Goal: Task Accomplishment & Management: Manage account settings

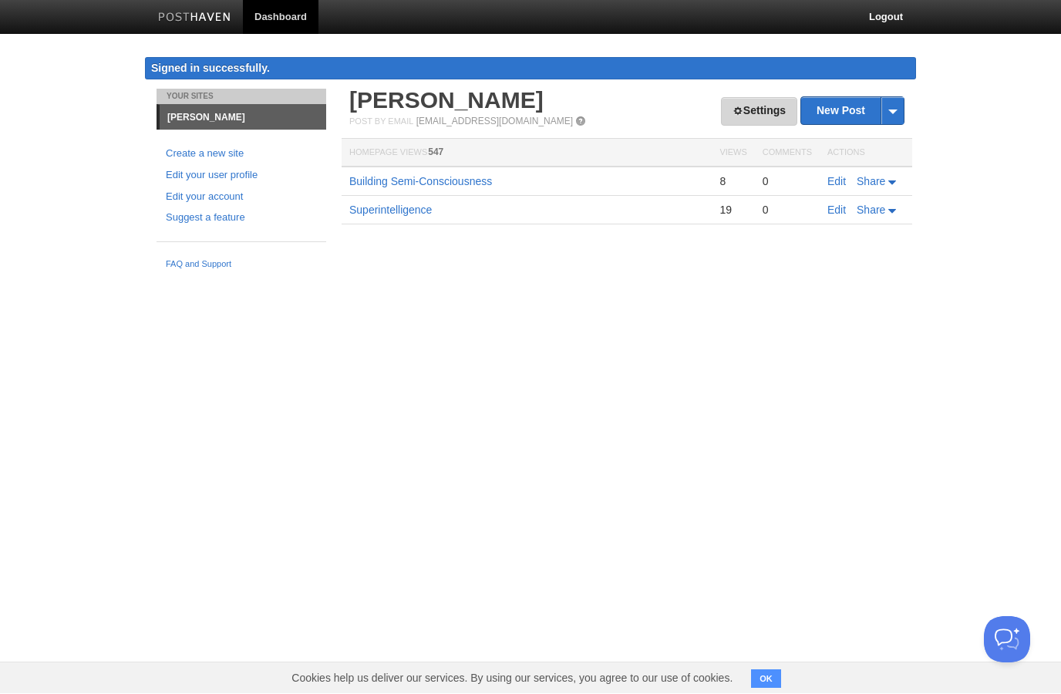
click at [768, 110] on link "Settings" at bounding box center [759, 112] width 76 height 29
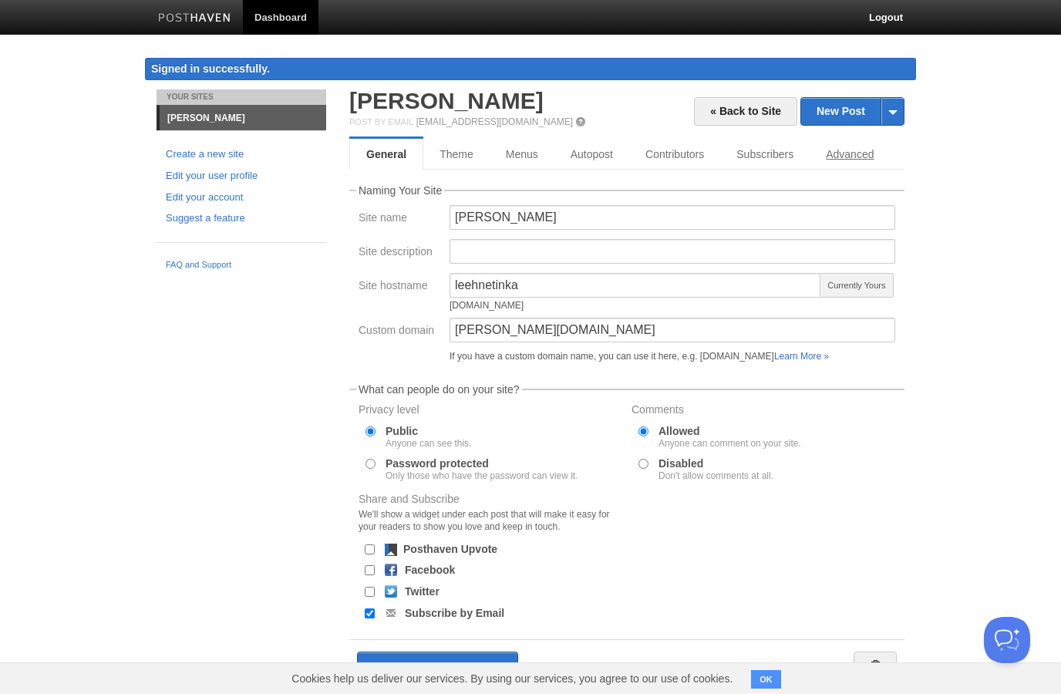
click at [852, 148] on link "Advanced" at bounding box center [850, 154] width 80 height 31
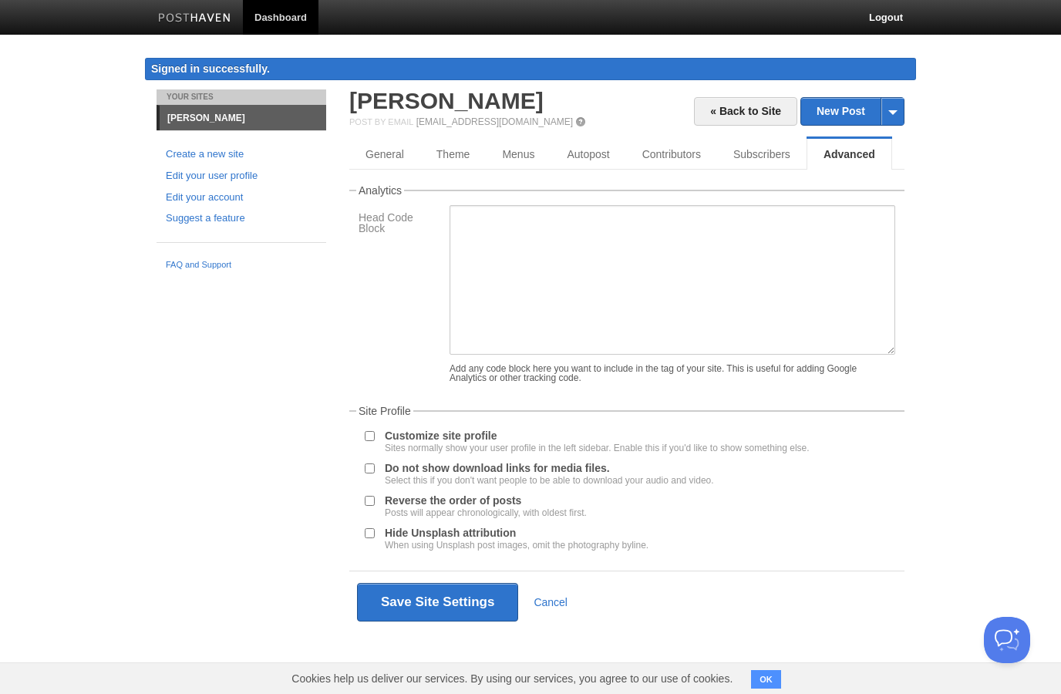
scroll to position [8, 0]
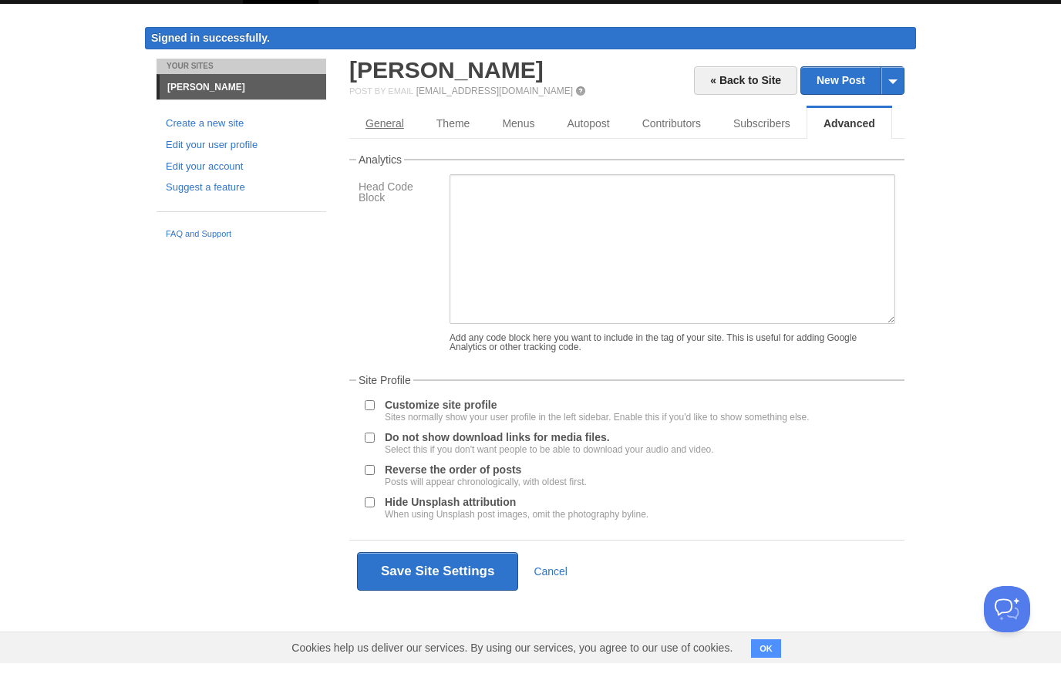
click at [385, 139] on link "General" at bounding box center [384, 154] width 71 height 31
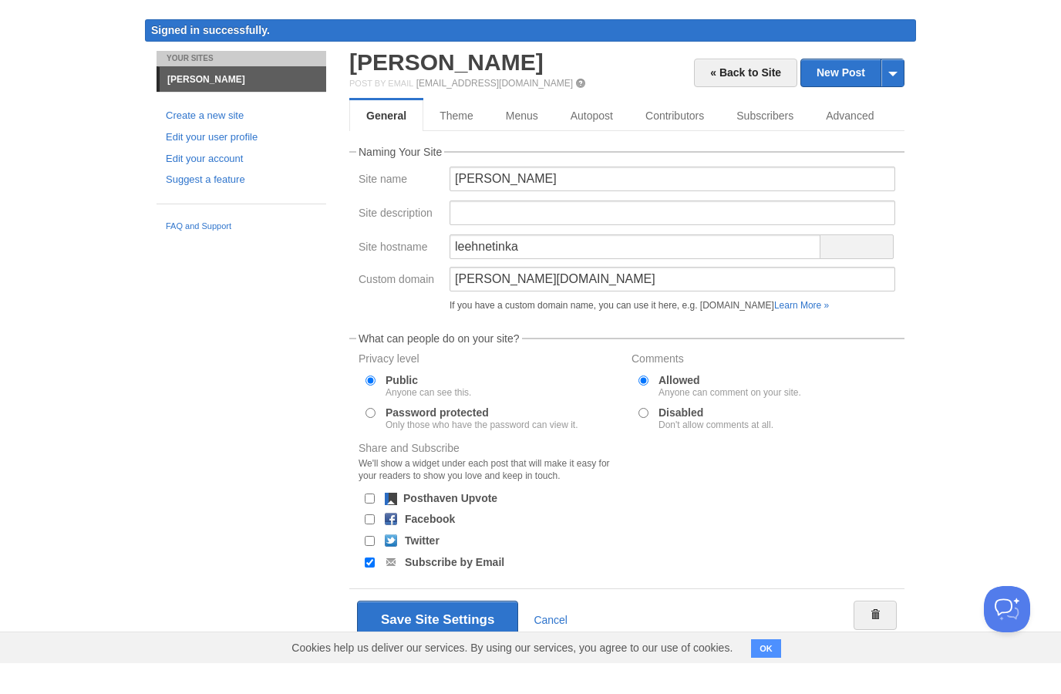
scroll to position [39, 0]
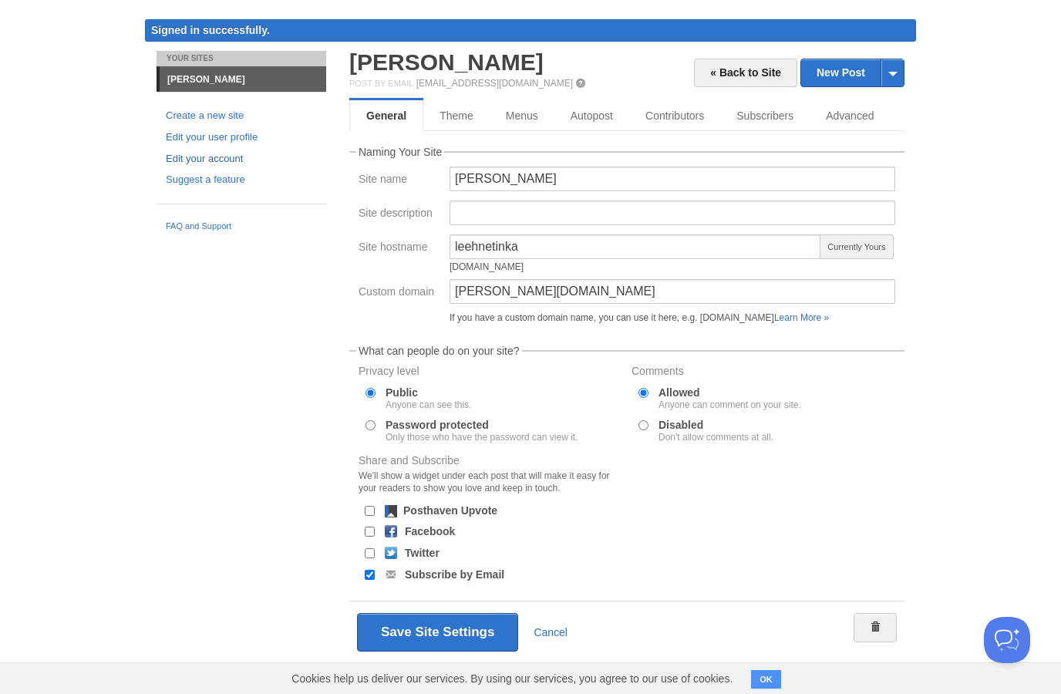
click at [235, 153] on link "Edit your account" at bounding box center [241, 159] width 151 height 16
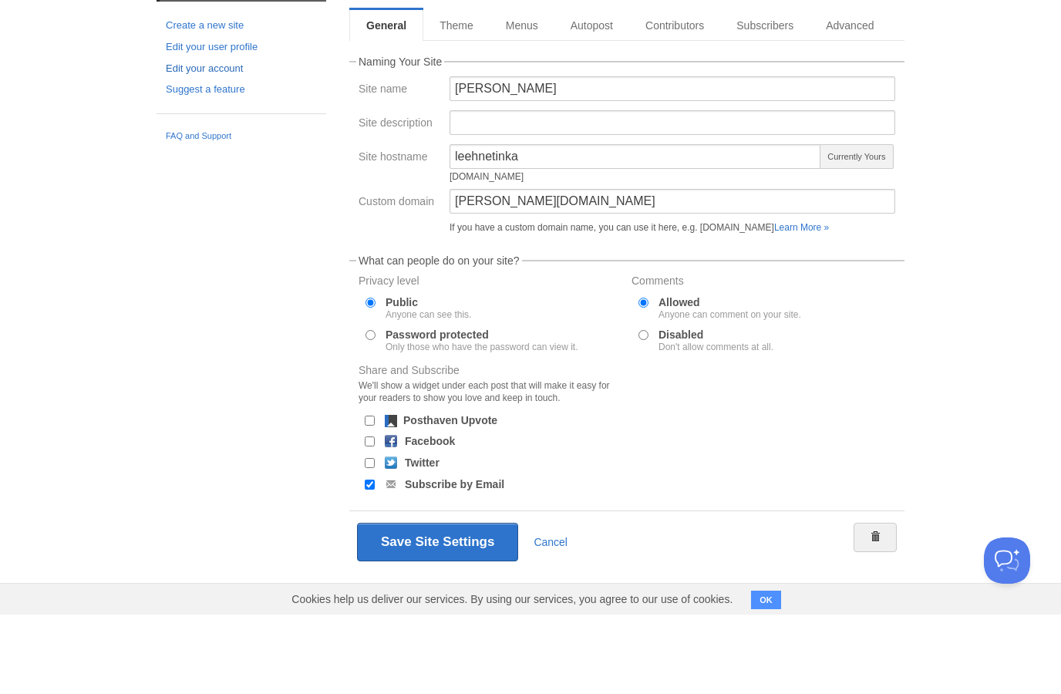
scroll to position [61, 0]
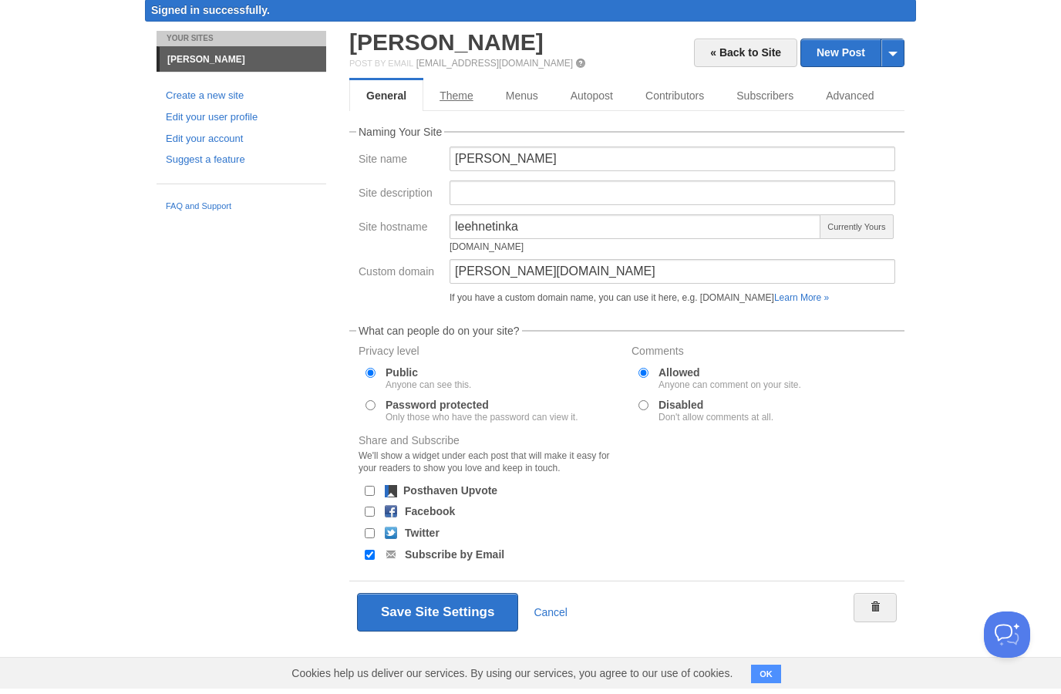
click at [471, 88] on link "Theme" at bounding box center [457, 101] width 66 height 31
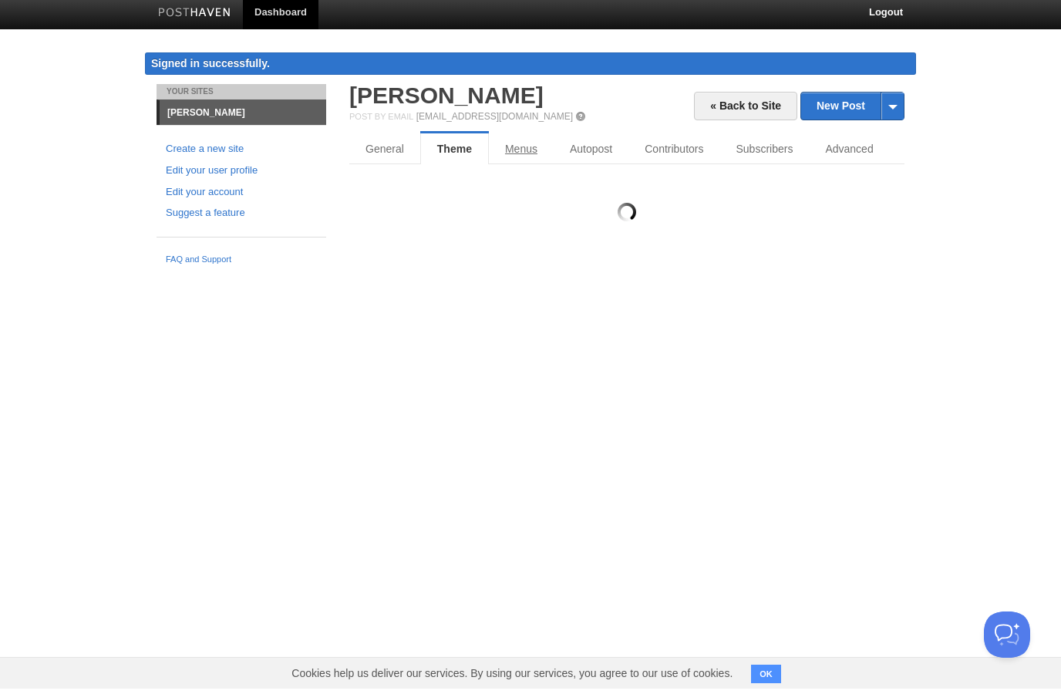
click at [539, 139] on link "Menus" at bounding box center [521, 154] width 65 height 31
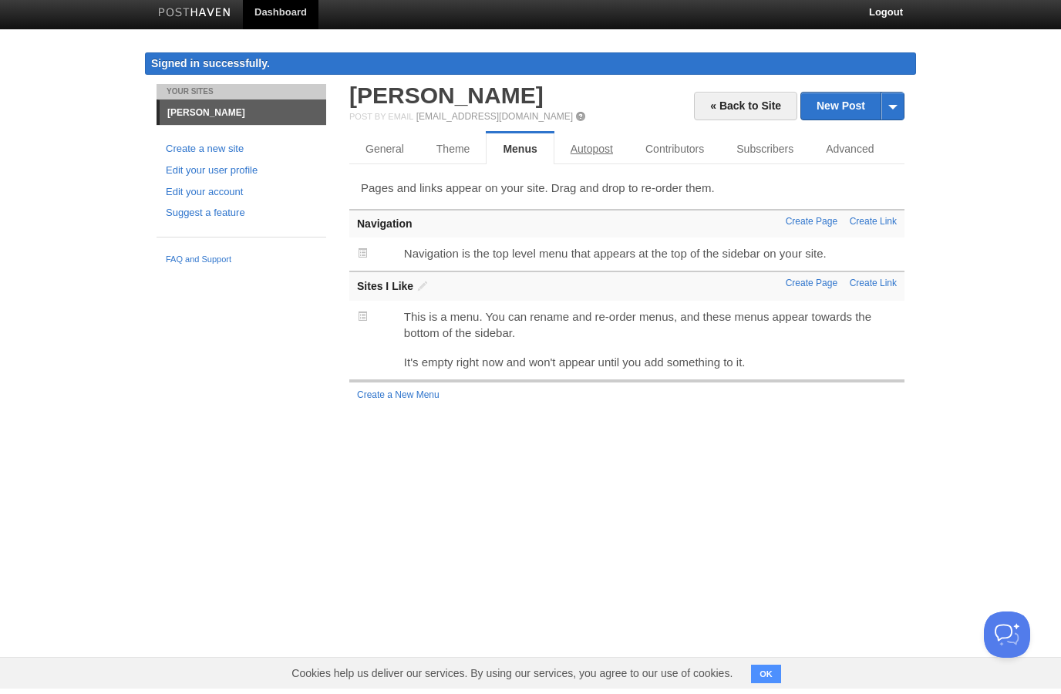
click at [602, 147] on link "Autopost" at bounding box center [592, 154] width 75 height 31
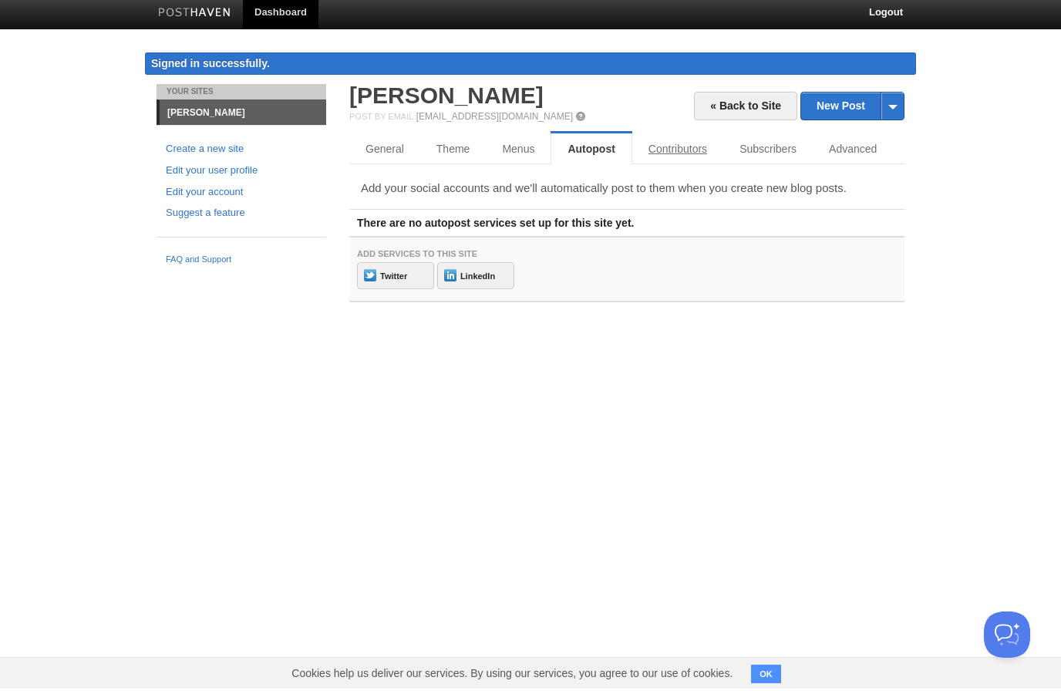
click at [677, 139] on link "Contributors" at bounding box center [678, 154] width 91 height 31
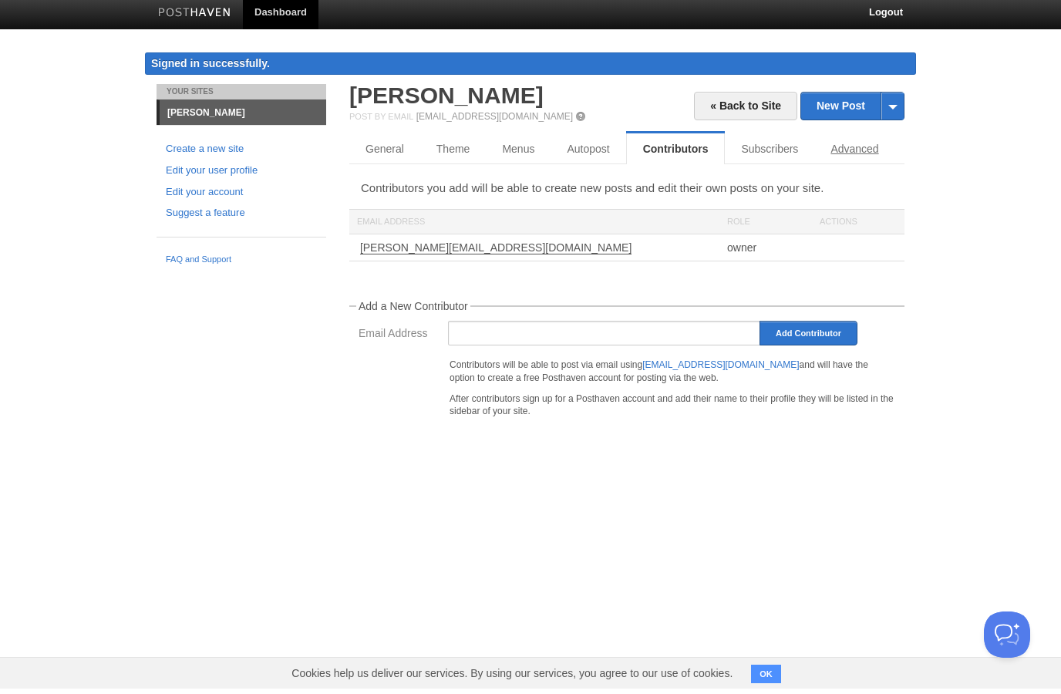
click at [859, 148] on link "Advanced" at bounding box center [855, 154] width 80 height 31
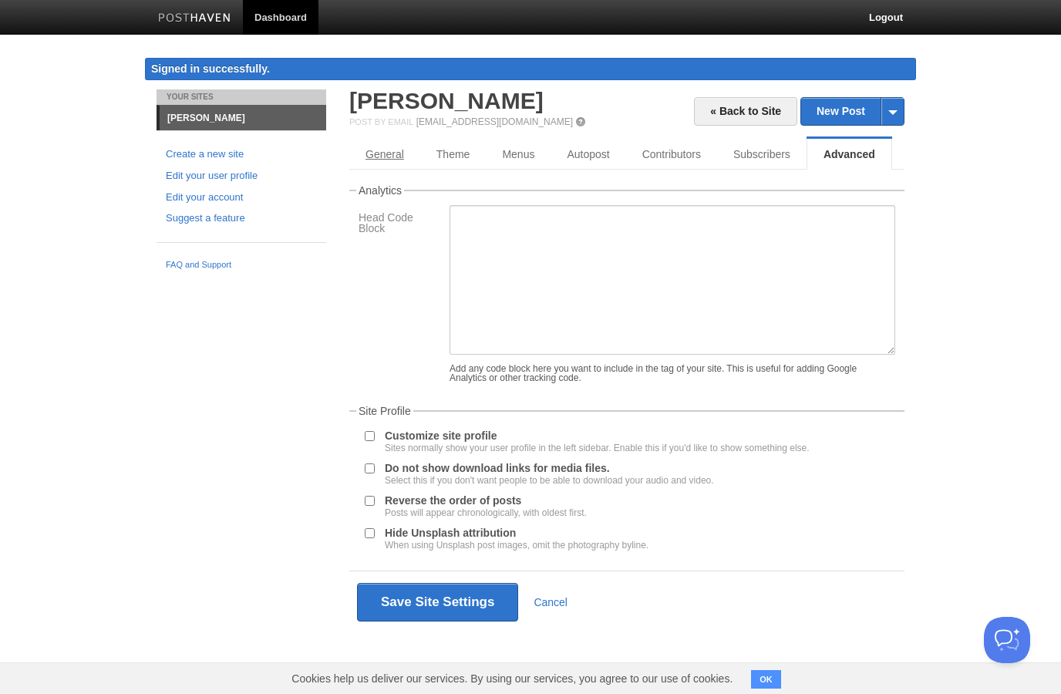
click at [383, 148] on link "General" at bounding box center [384, 154] width 71 height 31
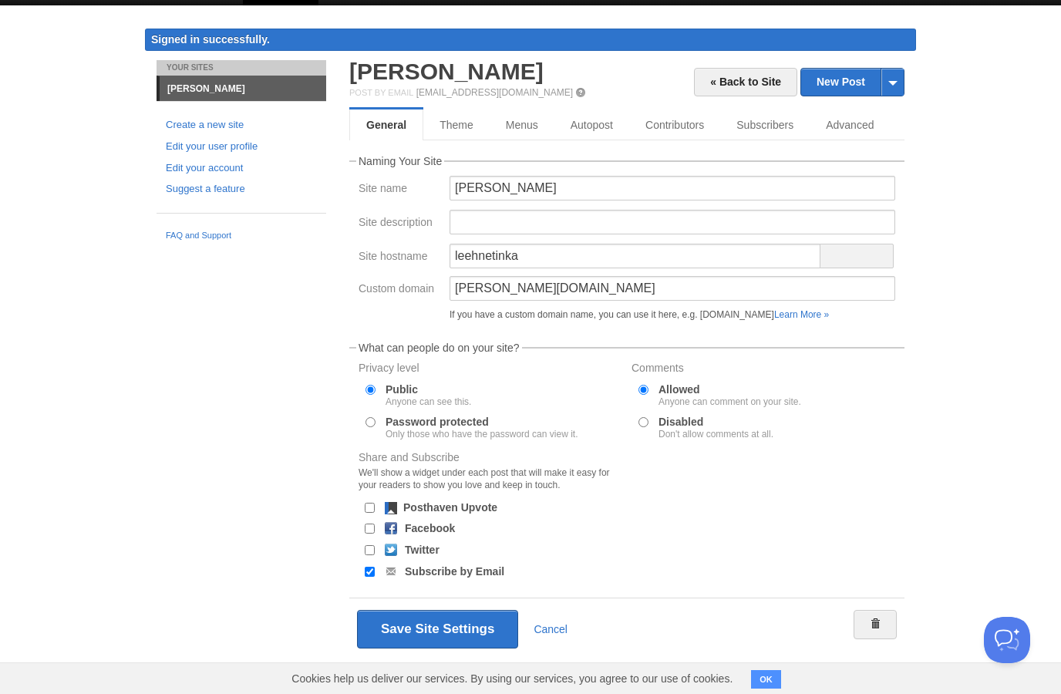
scroll to position [31, 0]
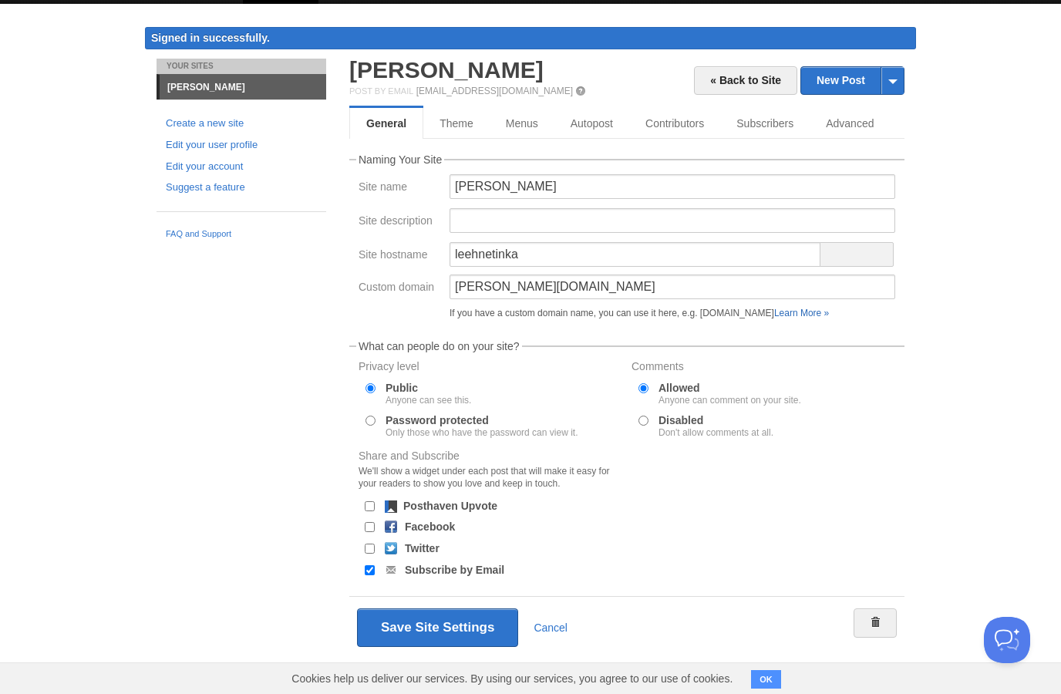
click at [829, 314] on link "Learn More »" at bounding box center [802, 313] width 55 height 11
